Goal: Task Accomplishment & Management: Use online tool/utility

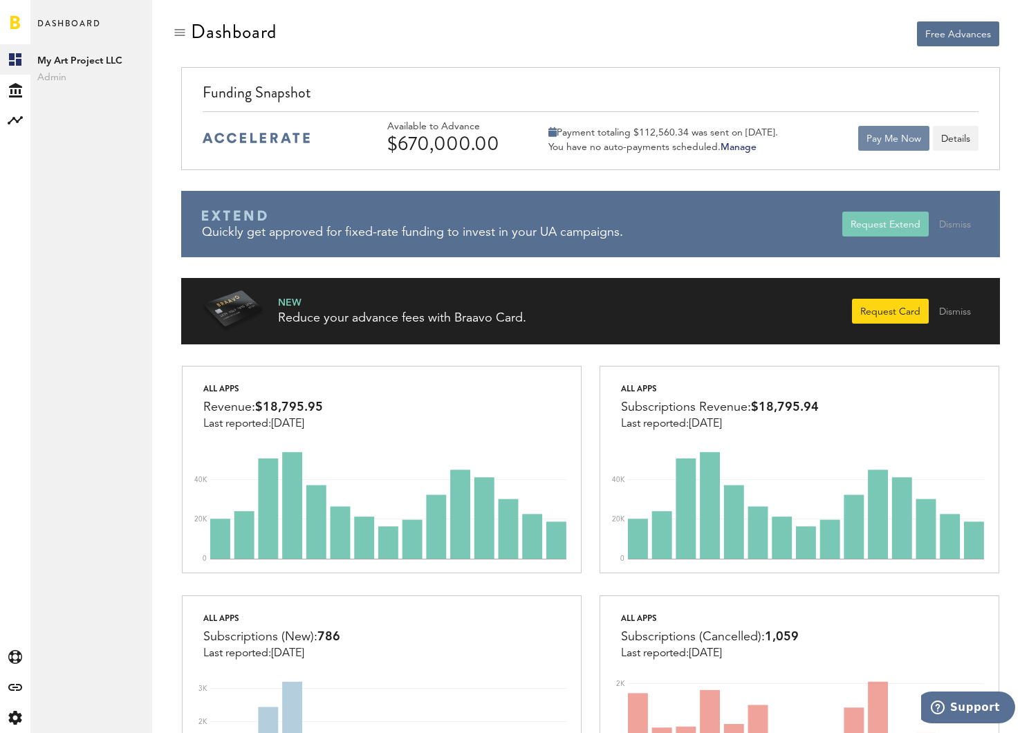
click at [885, 137] on button "Pay Me Now" at bounding box center [893, 138] width 71 height 25
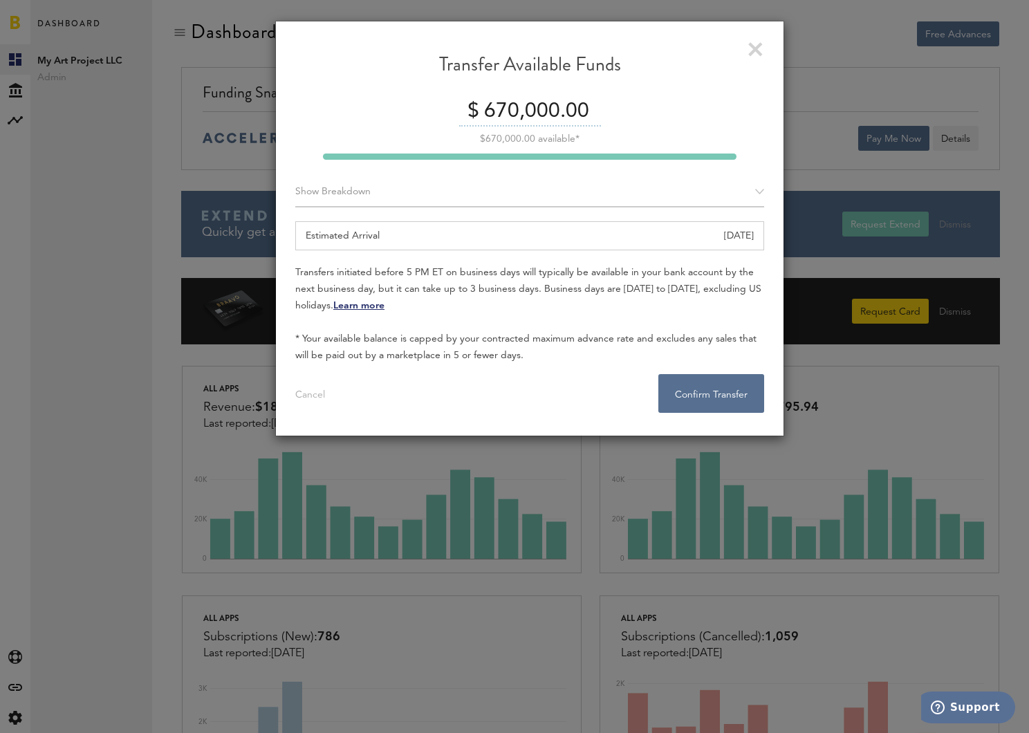
drag, startPoint x: 499, startPoint y: 109, endPoint x: 488, endPoint y: 111, distance: 10.6
click at [488, 111] on input "670,000.00" at bounding box center [541, 112] width 120 height 29
type input "70,000.00"
click at [697, 385] on button "Confirm Transfer . . ." at bounding box center [711, 393] width 106 height 39
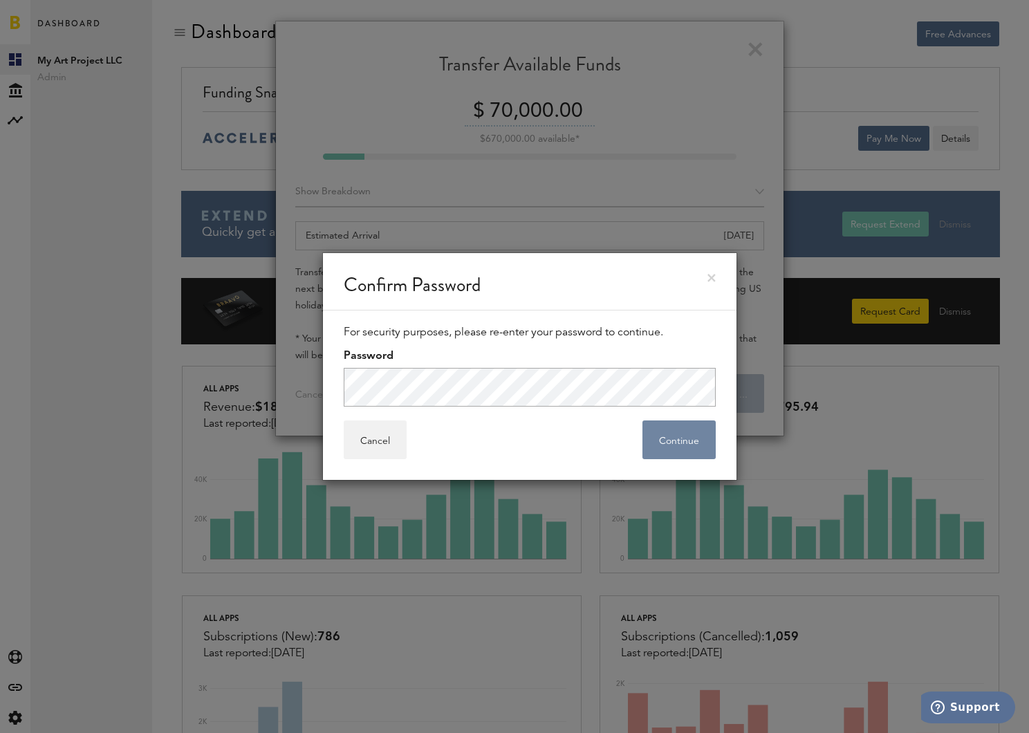
click at [661, 430] on button "Continue" at bounding box center [679, 440] width 73 height 39
